Goal: Transaction & Acquisition: Purchase product/service

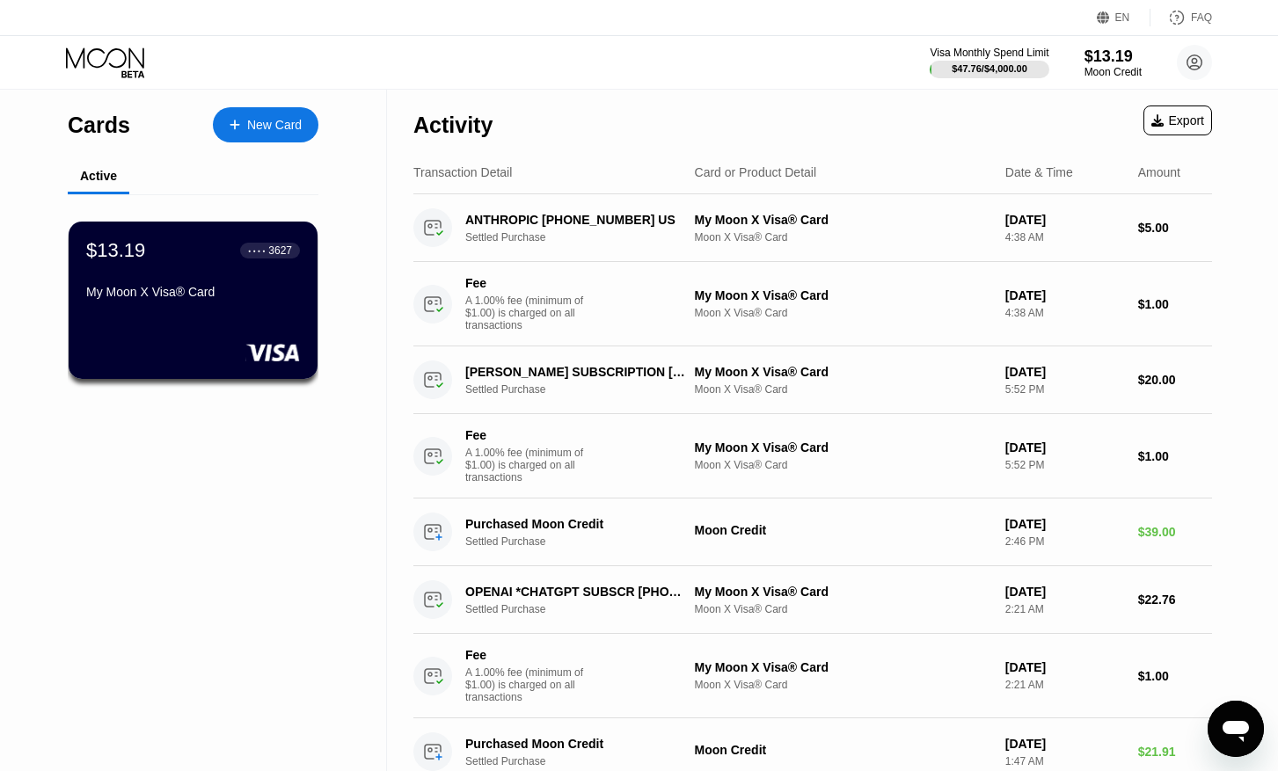
click at [715, 110] on div "Activity Export" at bounding box center [812, 121] width 798 height 62
click at [1034, 123] on div "Activity Export" at bounding box center [812, 121] width 798 height 62
click at [230, 299] on div "My Moon X Visa® Card" at bounding box center [192, 292] width 215 height 14
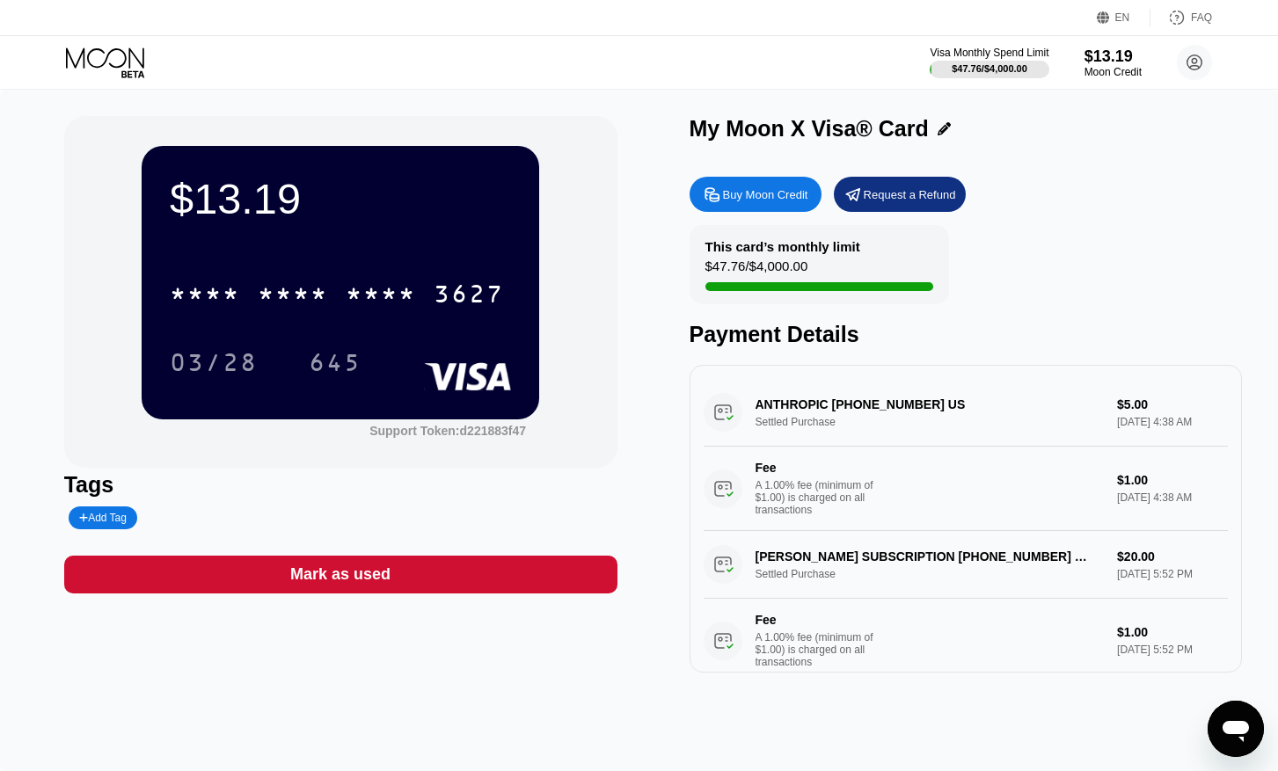
click at [755, 198] on div "Buy Moon Credit" at bounding box center [765, 194] width 85 height 15
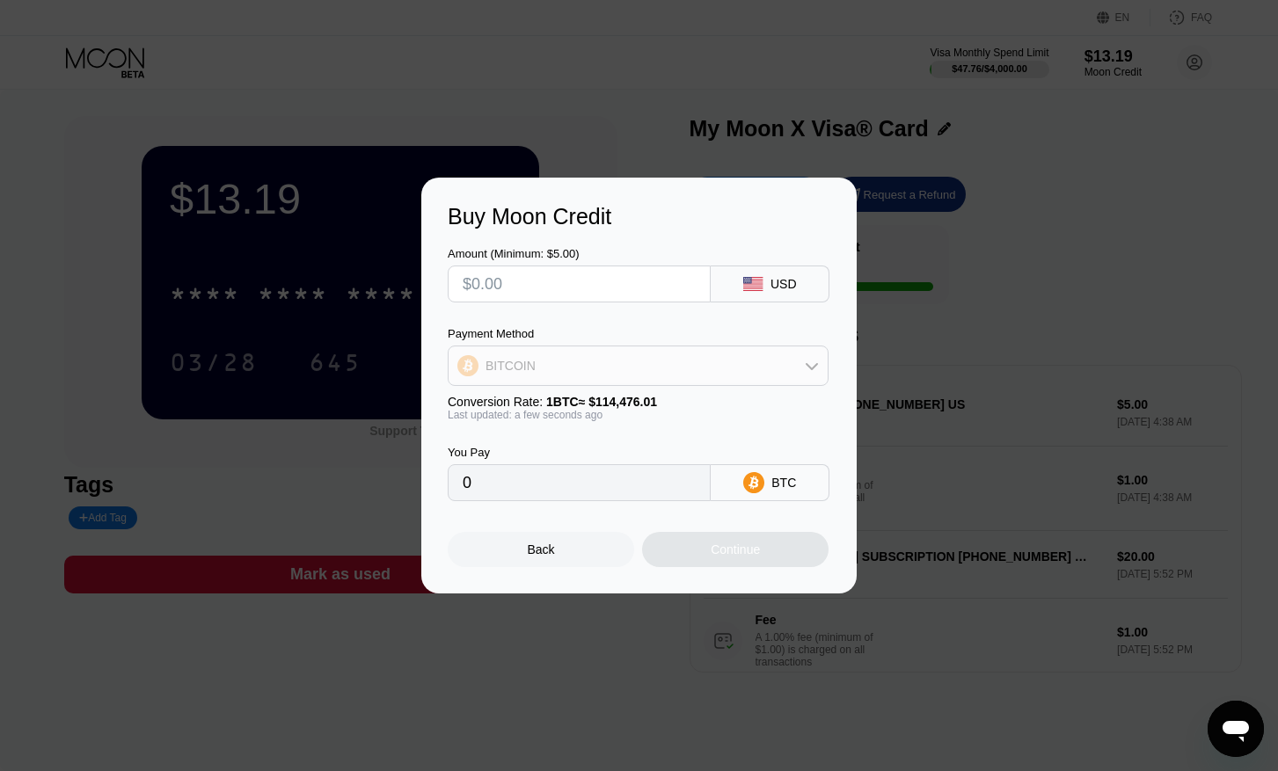
click at [656, 361] on div "BITCOIN" at bounding box center [637, 365] width 379 height 35
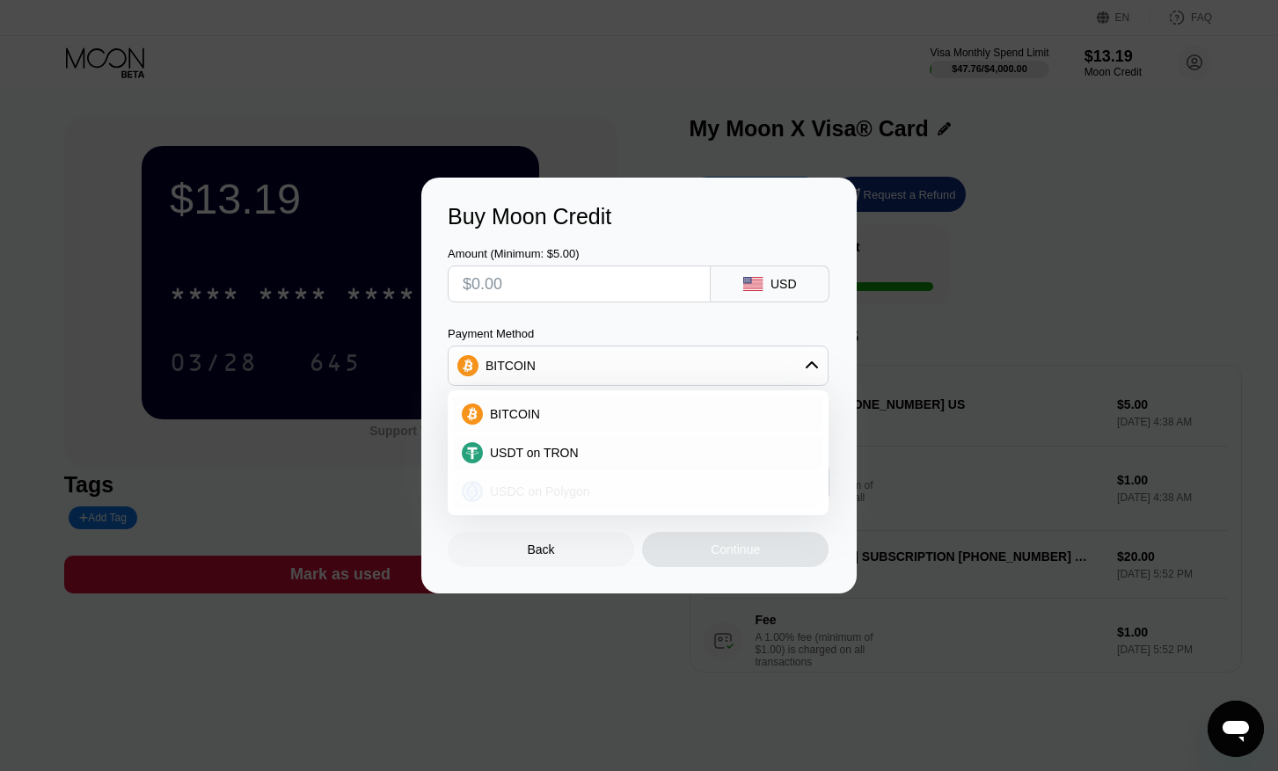
click at [589, 496] on div "USDC on Polygon" at bounding box center [649, 492] width 332 height 14
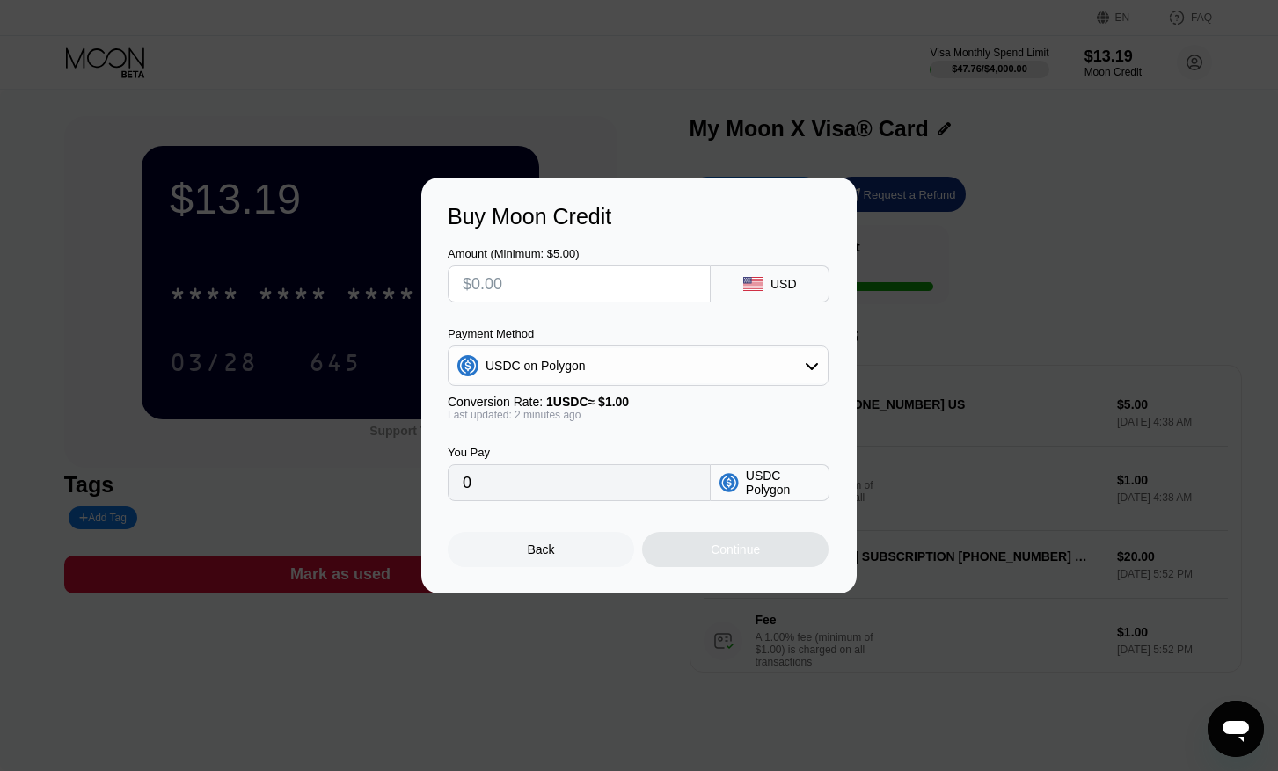
click at [556, 282] on input "text" at bounding box center [579, 283] width 233 height 35
type input "$1"
type input "1.00000000"
type input "$16"
type input "16.00000000"
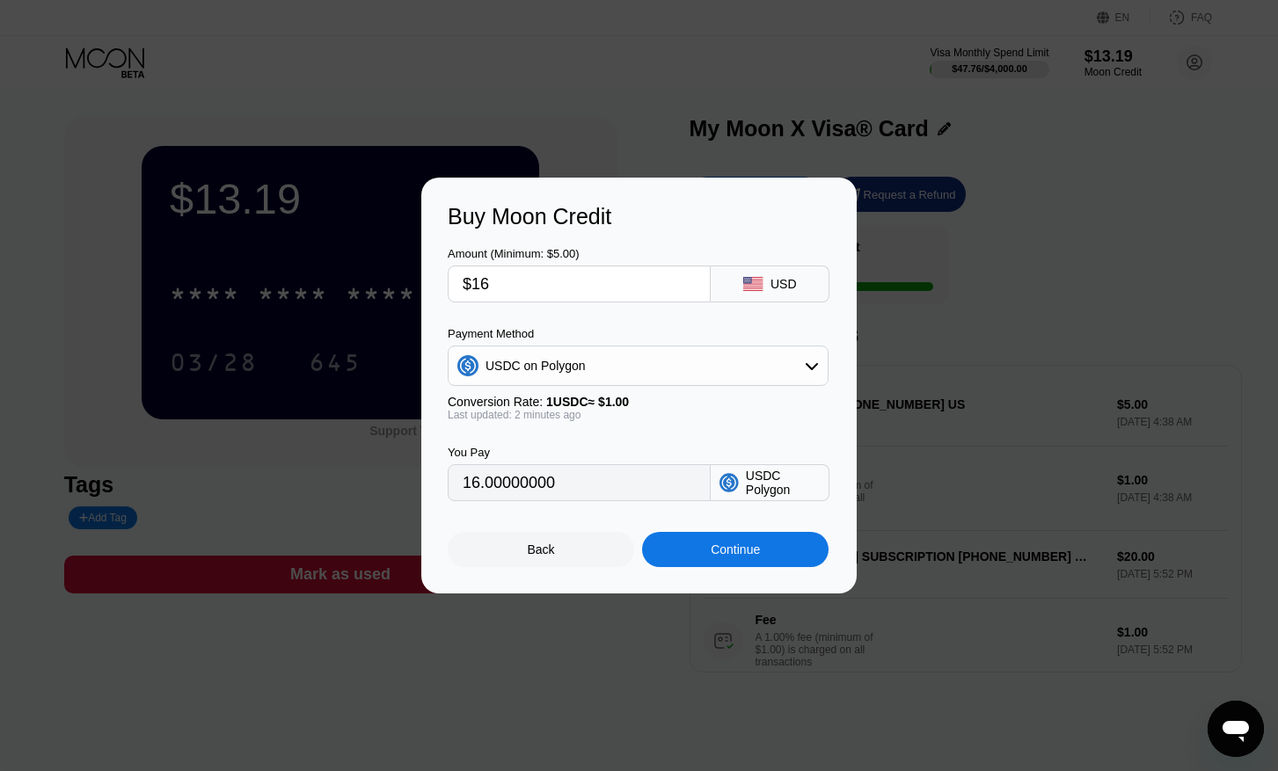
type input "$16"
click at [695, 554] on div "Continue" at bounding box center [735, 549] width 186 height 35
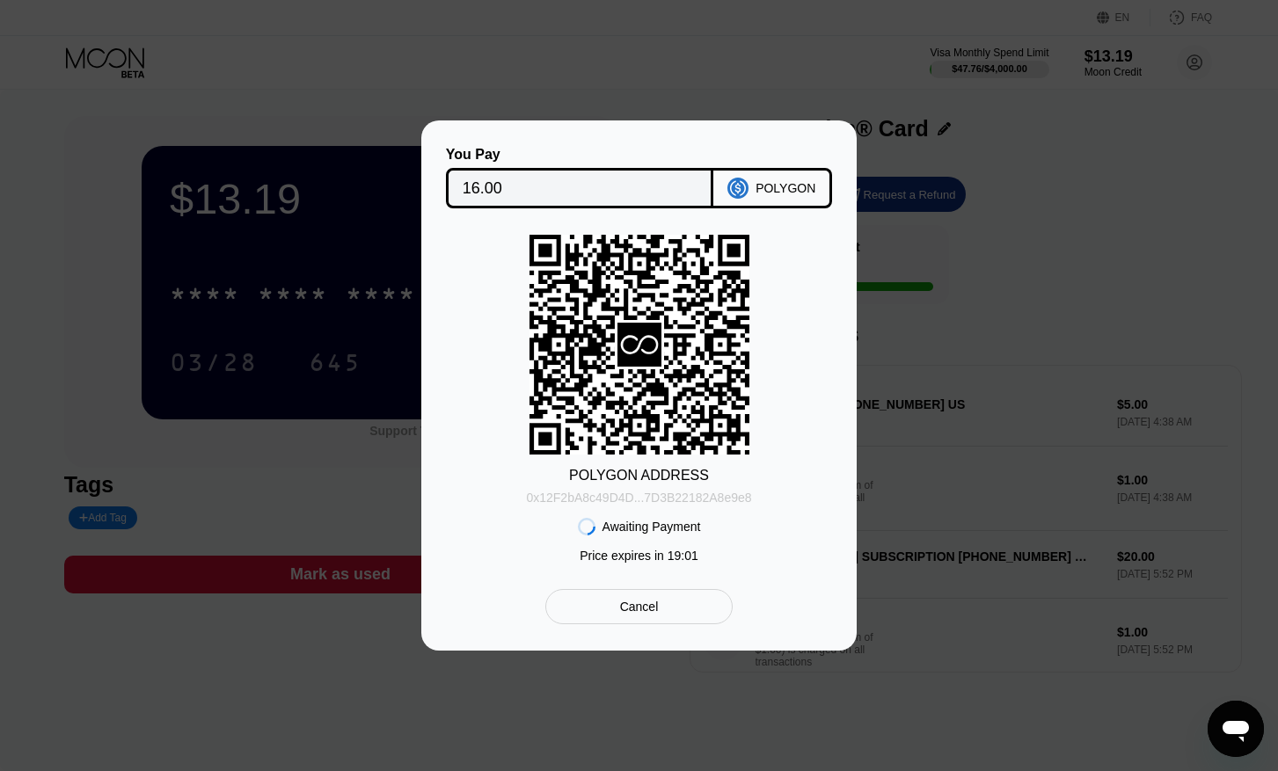
click at [686, 501] on div "0x12F2bA8c49D4D...7D3B22182A8e9e8" at bounding box center [638, 498] width 225 height 14
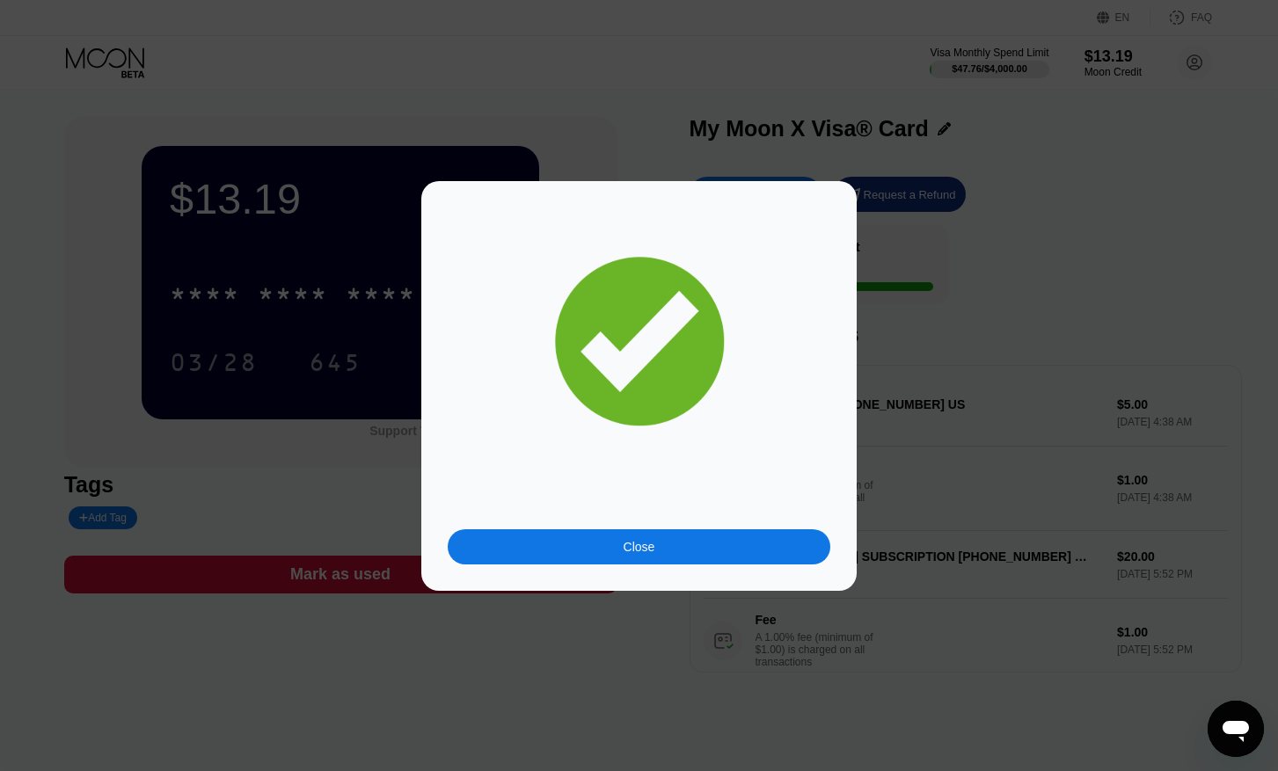
click at [691, 546] on div "Close" at bounding box center [639, 546] width 383 height 35
